Goal: Information Seeking & Learning: Compare options

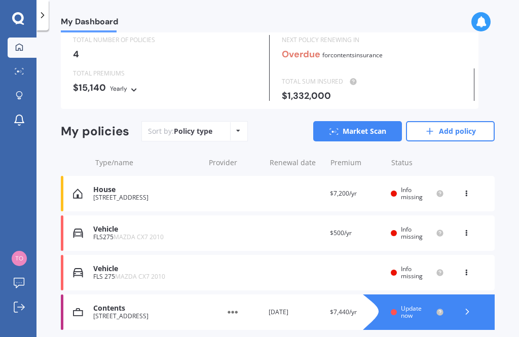
scroll to position [35, 0]
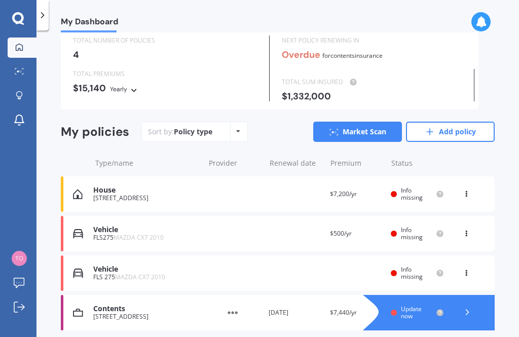
click at [127, 234] on span "MAZDA CX7 2010" at bounding box center [139, 237] width 50 height 9
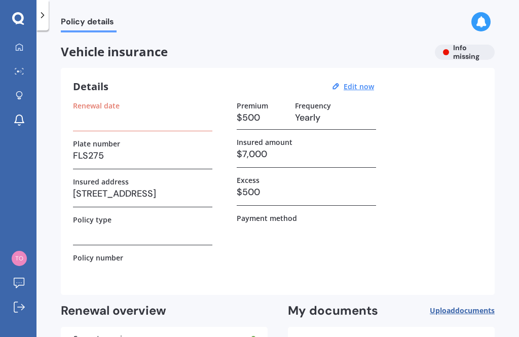
click at [292, 149] on h3 "$7,000" at bounding box center [306, 154] width 139 height 15
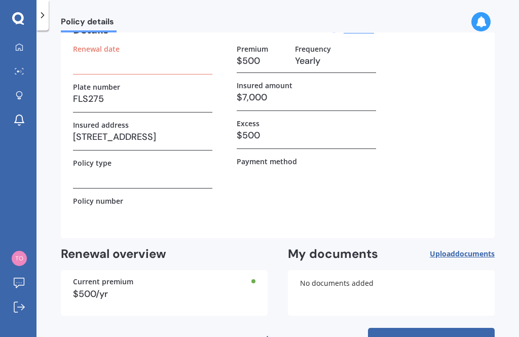
scroll to position [32, 0]
click at [461, 328] on link "Find better deals" at bounding box center [431, 340] width 127 height 24
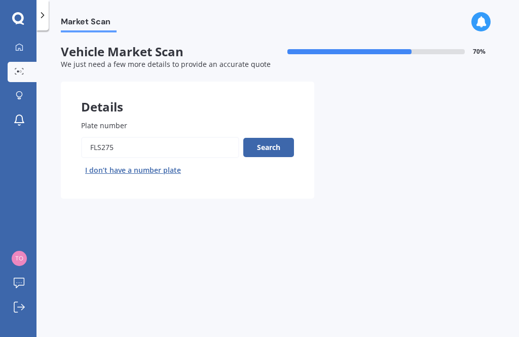
click at [280, 138] on button "Search" at bounding box center [268, 147] width 51 height 19
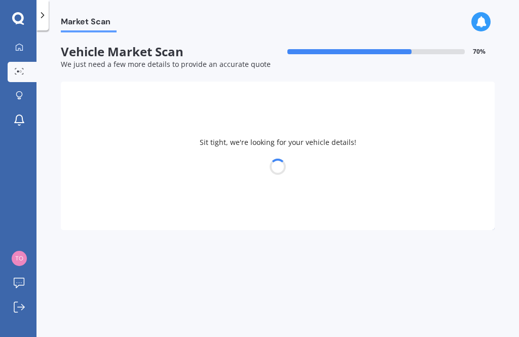
select select "MAZDA"
select select "17"
select select "06"
select select "1959"
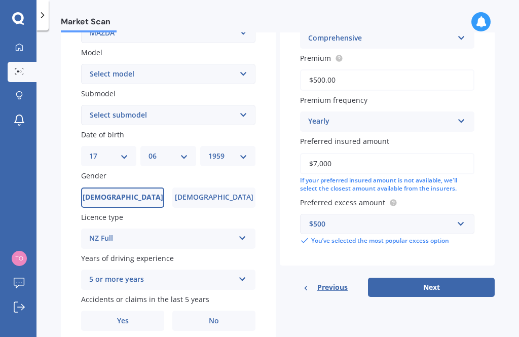
scroll to position [218, 0]
click at [218, 317] on span "No" at bounding box center [214, 321] width 10 height 9
click at [0, 0] on input "No" at bounding box center [0, 0] width 0 height 0
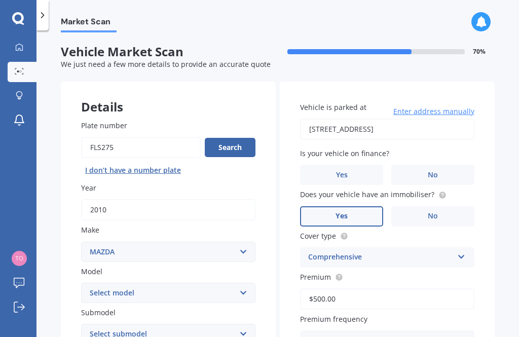
scroll to position [0, 0]
click at [429, 165] on label "No" at bounding box center [432, 175] width 83 height 20
click at [0, 0] on input "No" at bounding box center [0, 0] width 0 height 0
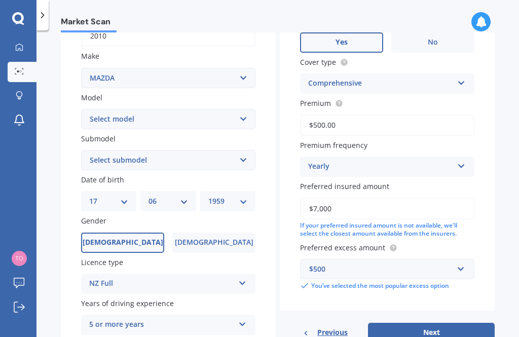
scroll to position [178, 0]
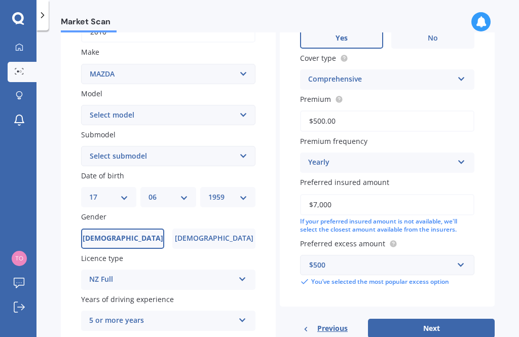
click at [416, 194] on input "$7,000" at bounding box center [387, 204] width 174 height 21
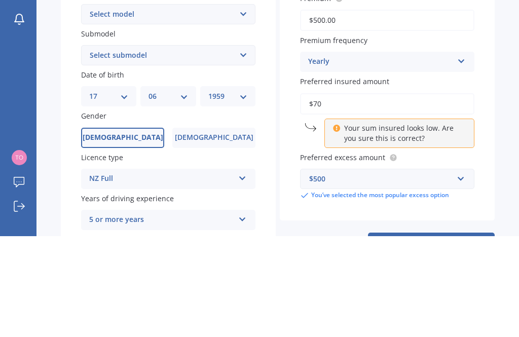
type input "$7"
type input "$5,000"
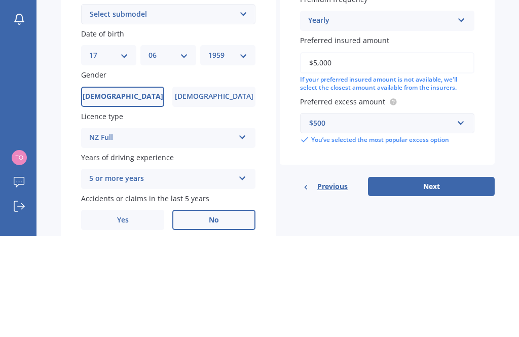
scroll to position [218, 0]
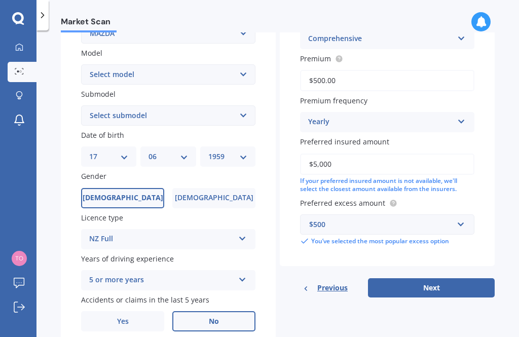
click at [465, 278] on button "Next" at bounding box center [431, 287] width 127 height 19
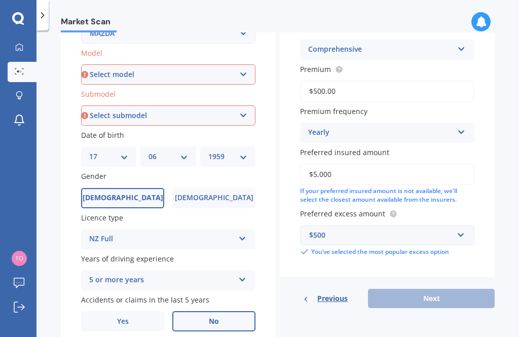
click at [234, 64] on select "Select model 121 2 3 323 323 / Familia 6 626 929 Atenza Autozam Axela AZ3 B2000…" at bounding box center [168, 74] width 174 height 20
select select "CX7"
click at [241, 105] on select "Select submodel (All) non-turbo Turbo 2WD Turbo 4WD Wagon 5 Dr Auto" at bounding box center [168, 115] width 174 height 20
select select "TURBO 4WD"
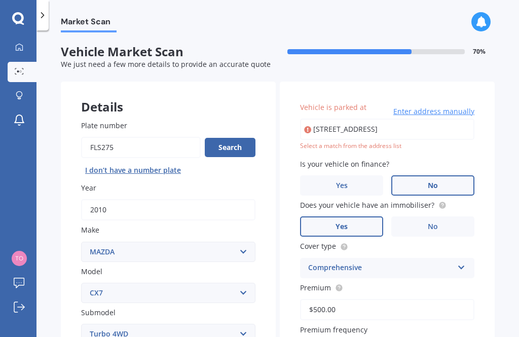
scroll to position [0, 0]
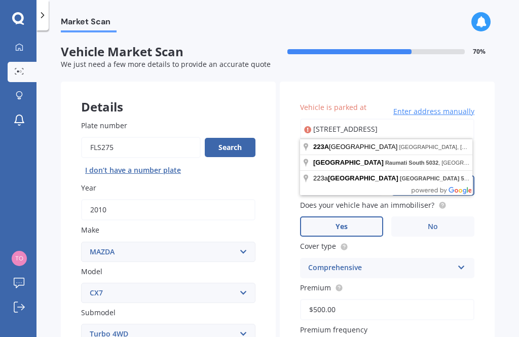
click at [457, 106] on span "Enter address manually" at bounding box center [433, 111] width 81 height 10
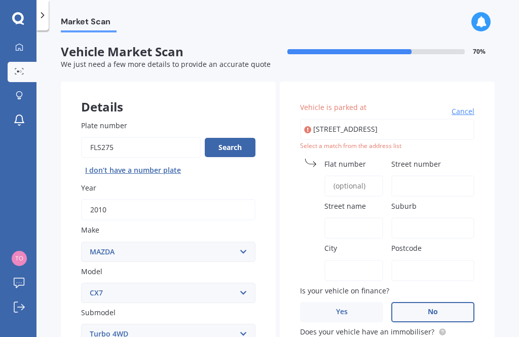
click at [426, 119] on input "[STREET_ADDRESS]" at bounding box center [387, 129] width 174 height 21
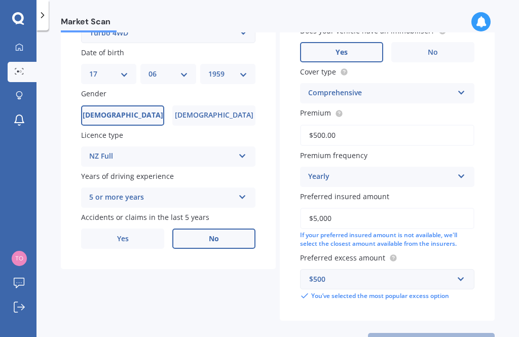
scroll to position [300, 0]
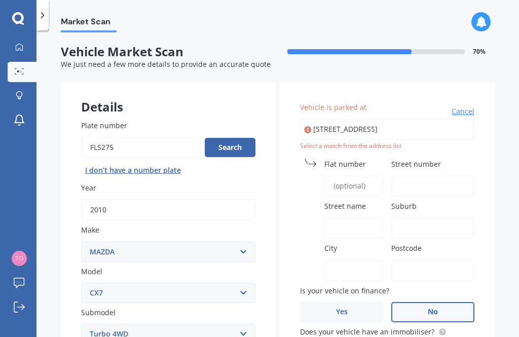
scroll to position [0, 0]
click at [348, 102] on span "Vehicle is parked at" at bounding box center [333, 107] width 66 height 10
click at [348, 119] on input "[STREET_ADDRESS]" at bounding box center [387, 129] width 174 height 21
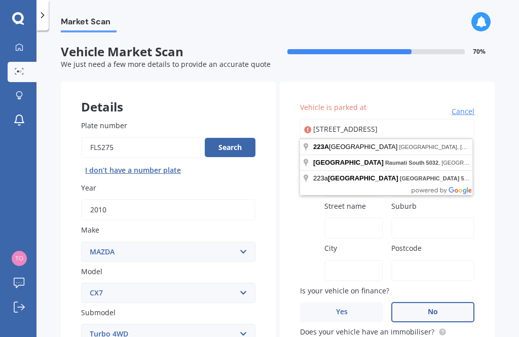
click at [427, 119] on input "[STREET_ADDRESS]" at bounding box center [387, 129] width 174 height 21
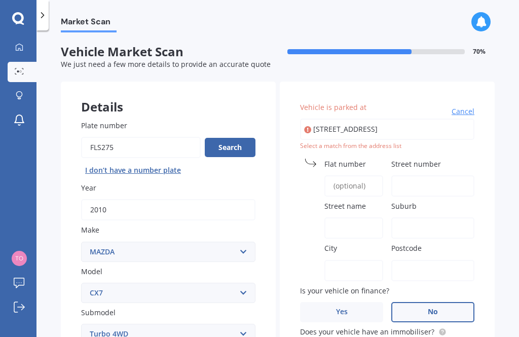
type input "[STREET_ADDRESS]"
type input "223A"
type input "[GEOGRAPHIC_DATA]"
type input "Raumati South"
type input "[GEOGRAPHIC_DATA]"
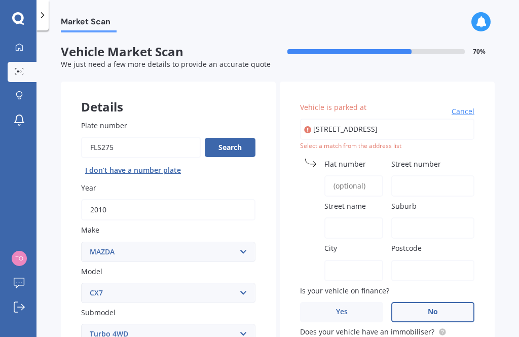
type input "5032"
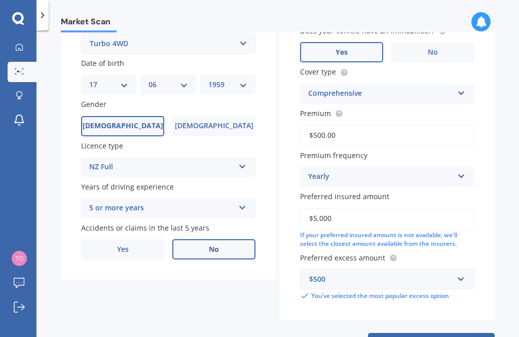
scroll to position [290, 0]
click at [445, 334] on button "Next" at bounding box center [431, 343] width 127 height 19
select select "17"
select select "06"
select select "1959"
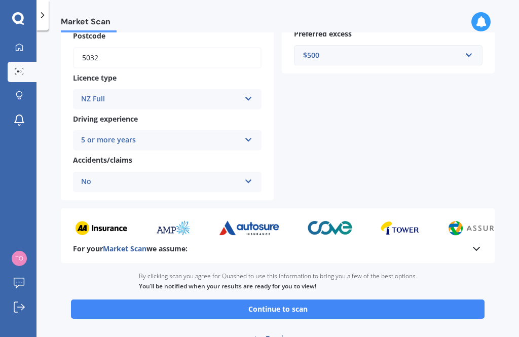
scroll to position [353, 0]
click at [464, 300] on button "Continue to scan" at bounding box center [278, 309] width 414 height 19
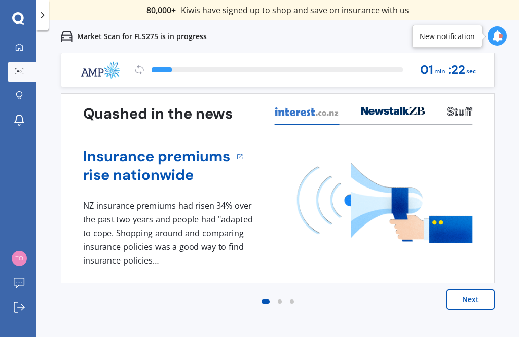
click at [487, 304] on button "Next" at bounding box center [470, 299] width 49 height 20
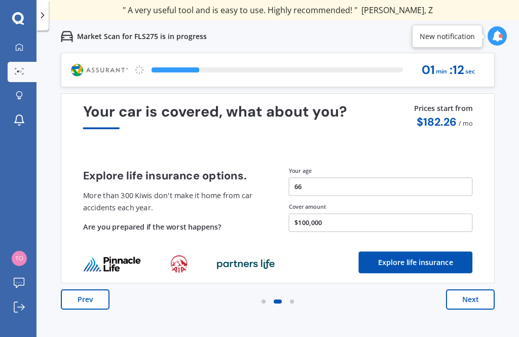
click at [483, 308] on button "Next" at bounding box center [470, 299] width 49 height 20
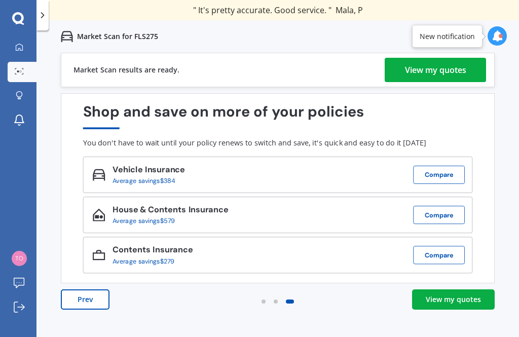
click at [454, 70] on div "View my quotes" at bounding box center [435, 70] width 61 height 24
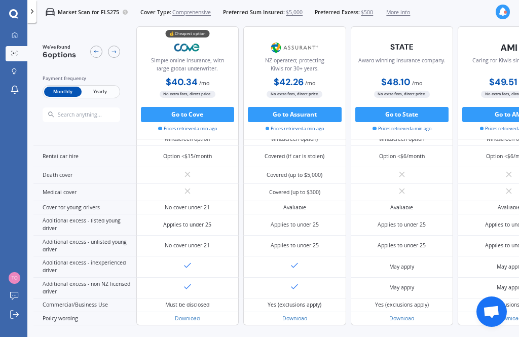
click at [513, 125] on div "Covered (up to 14 days)" at bounding box center [509, 114] width 103 height 21
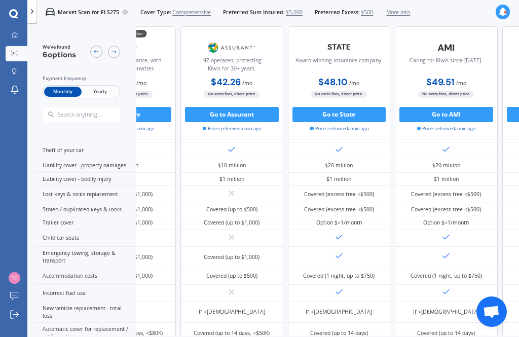
scroll to position [133, 84]
